Goal: Register for event/course

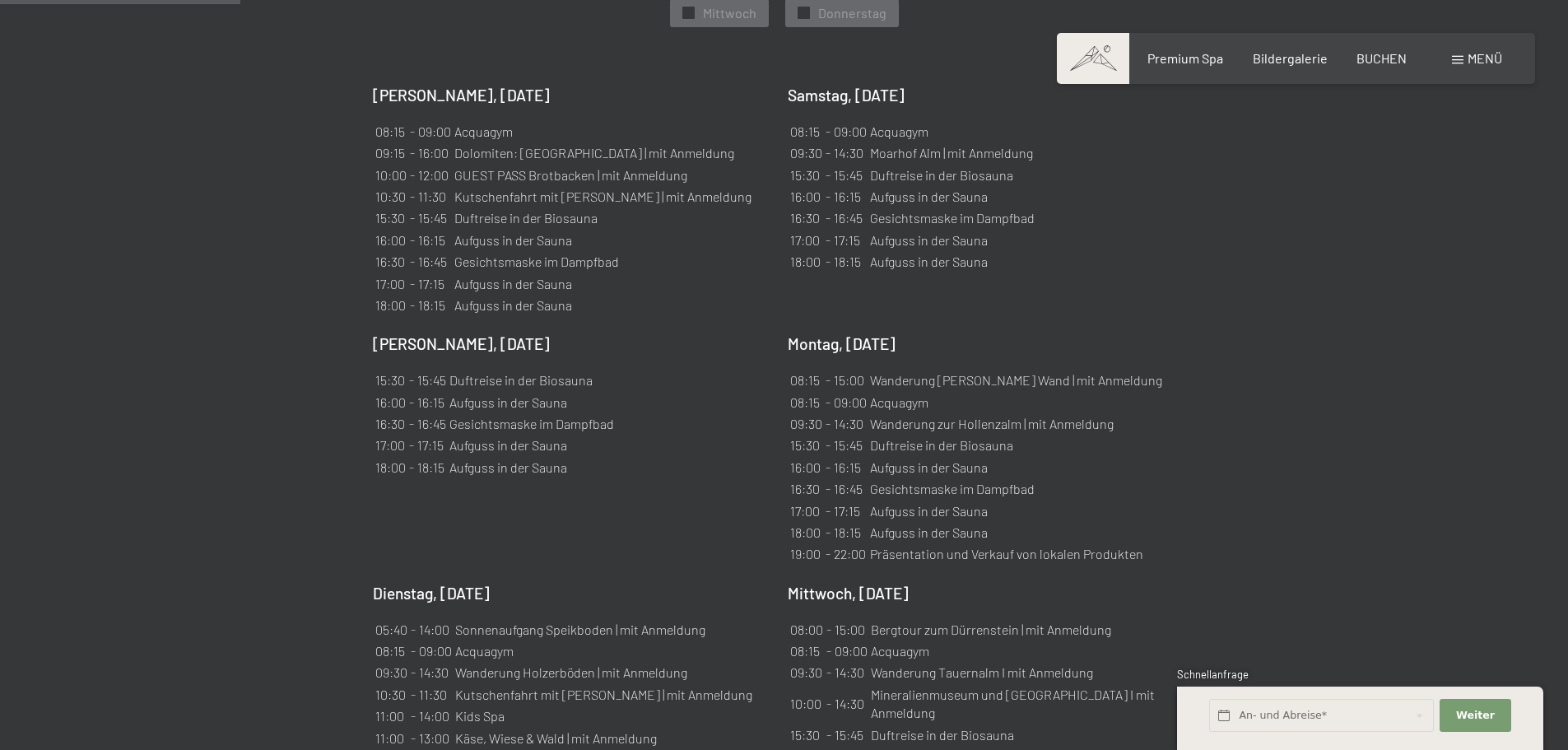
scroll to position [1189, 0]
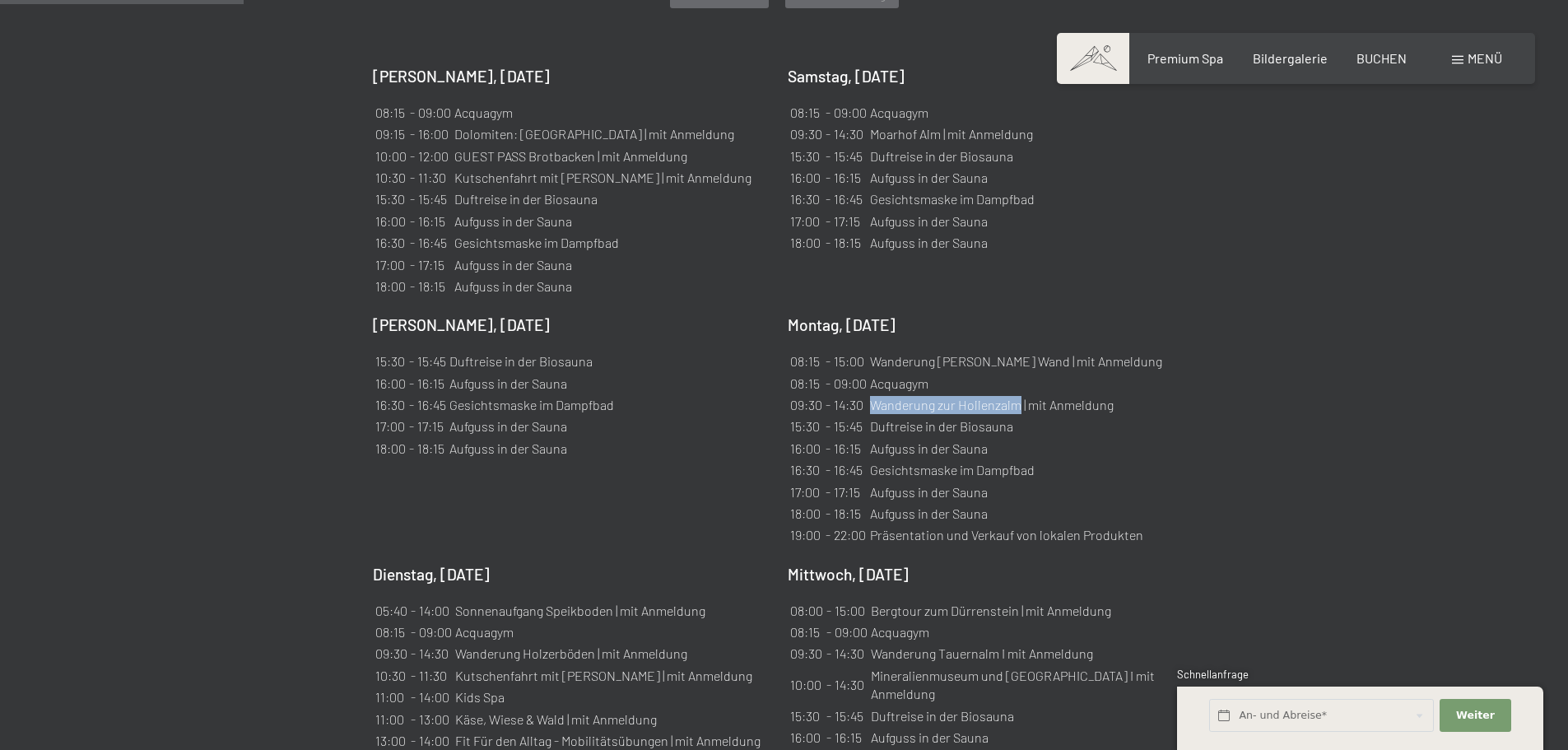
drag, startPoint x: 875, startPoint y: 384, endPoint x: 1018, endPoint y: 382, distance: 143.0
click at [1018, 395] on td "Wanderung zur Hollenzalm | mit Anmeldung" at bounding box center [1016, 405] width 294 height 20
click at [1000, 395] on td "Wanderung zur Hollenzalm | mit Anmeldung" at bounding box center [1016, 405] width 294 height 20
copy td "Hollenzalm"
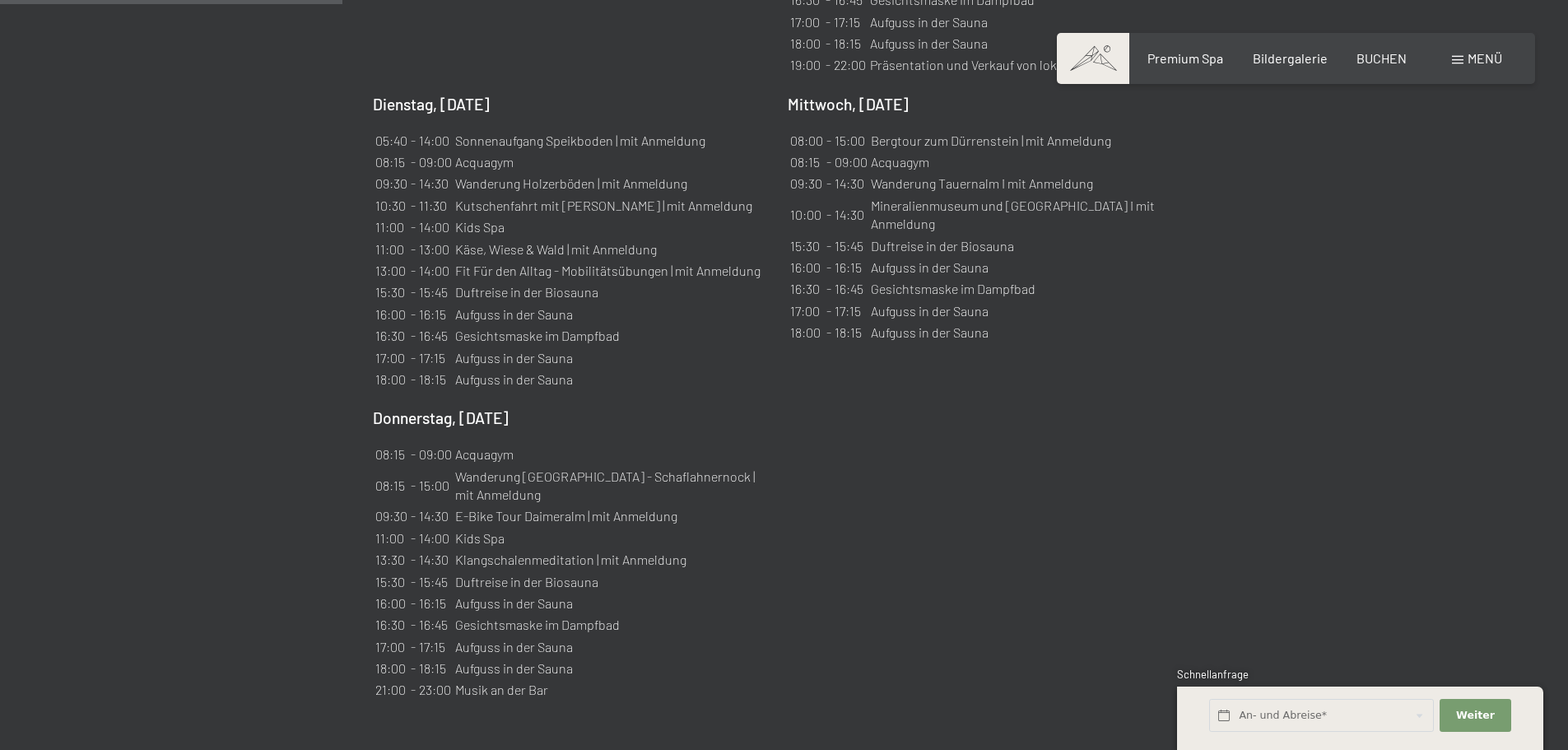
scroll to position [1679, 0]
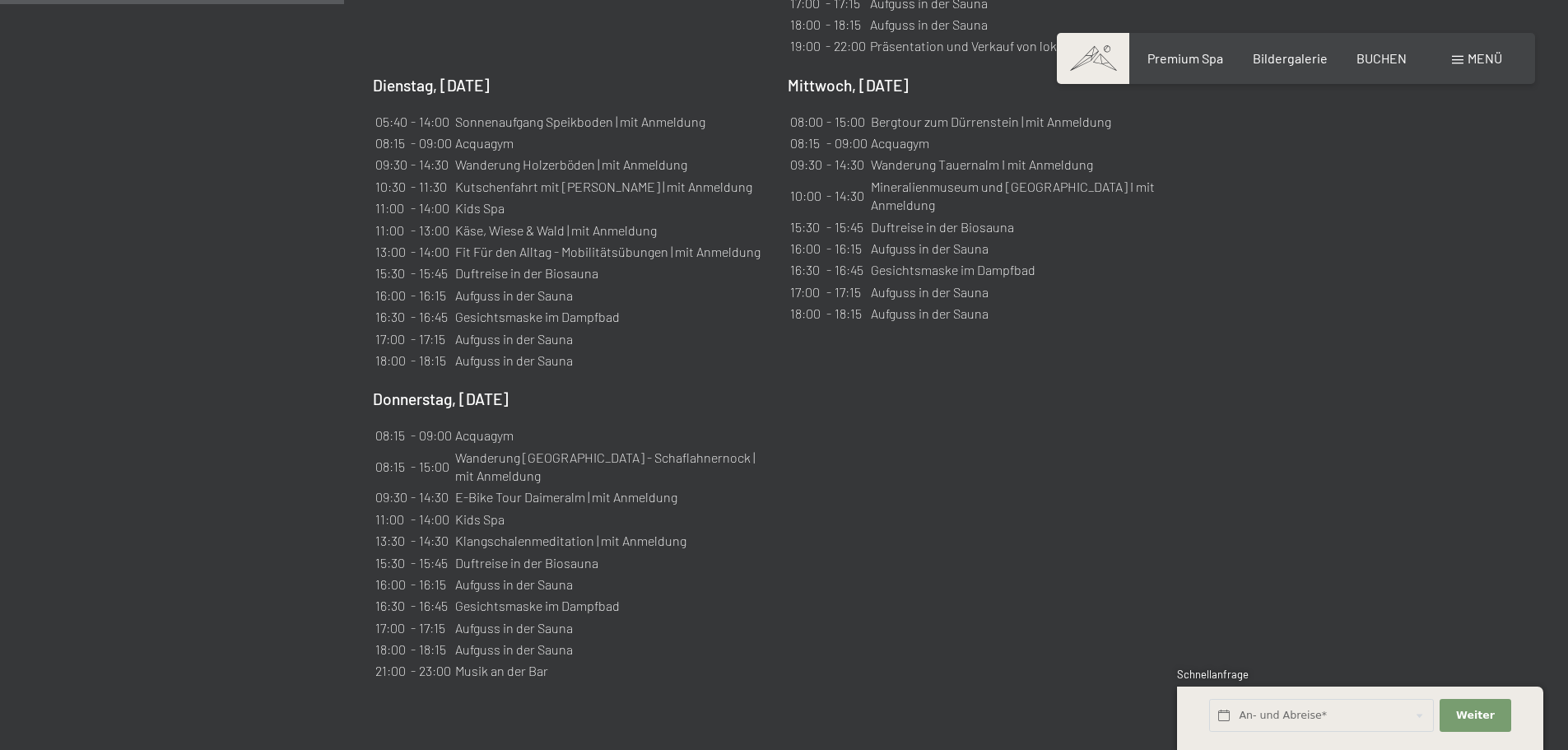
click at [570, 447] on td "Wanderung [GEOGRAPHIC_DATA] - Schaflahnernock | mit Anmeldung" at bounding box center [612, 466] width 315 height 39
copy td "[GEOGRAPHIC_DATA]"
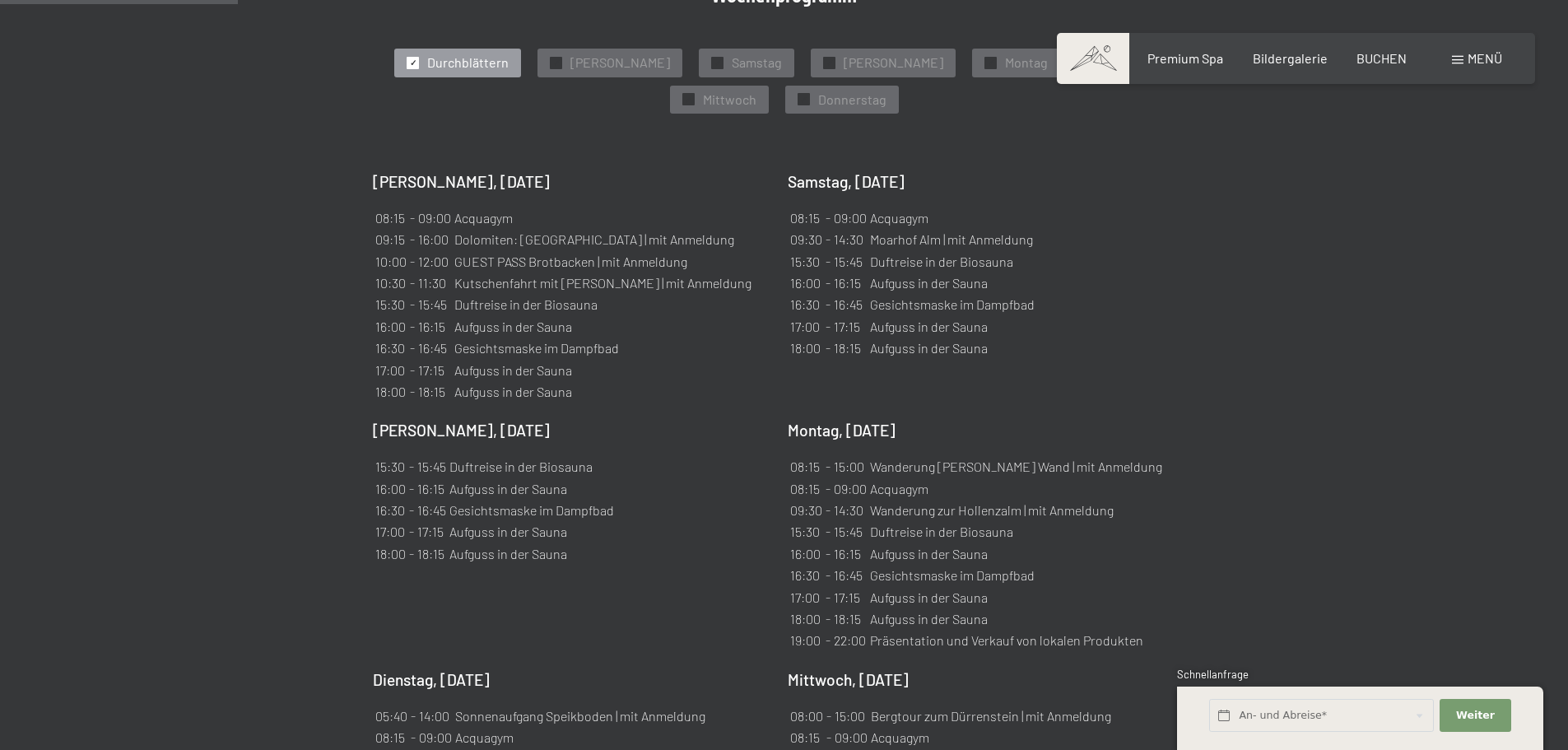
scroll to position [1161, 0]
